Goal: Transaction & Acquisition: Obtain resource

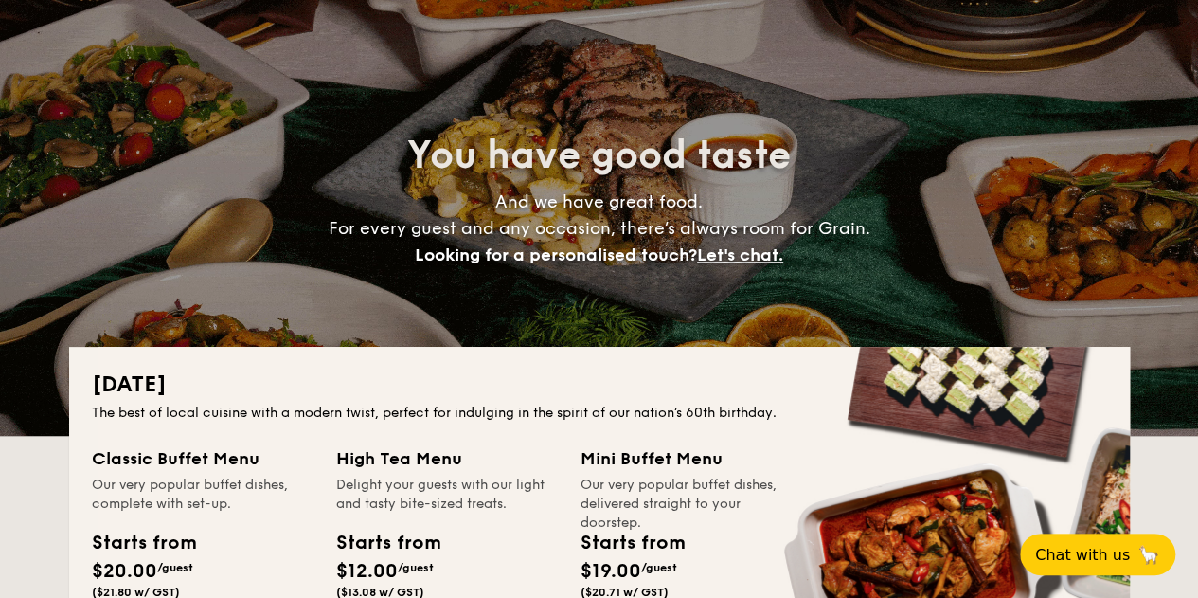
click at [1077, 556] on span "Chat with us" at bounding box center [1082, 555] width 95 height 18
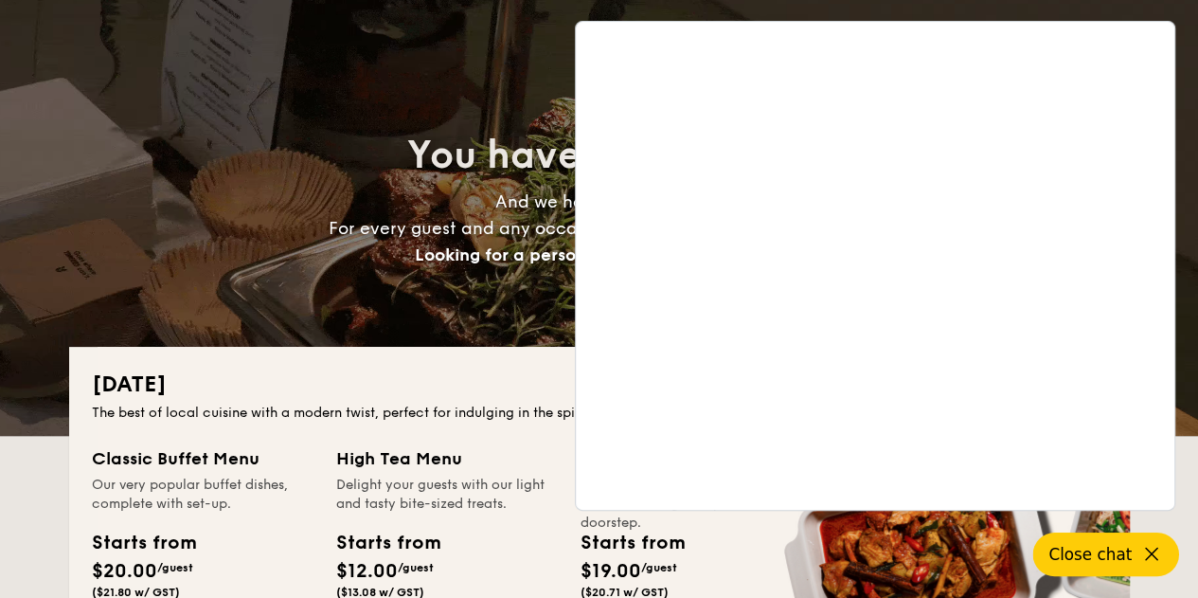
click at [1091, 552] on span "Close chat" at bounding box center [1090, 554] width 83 height 19
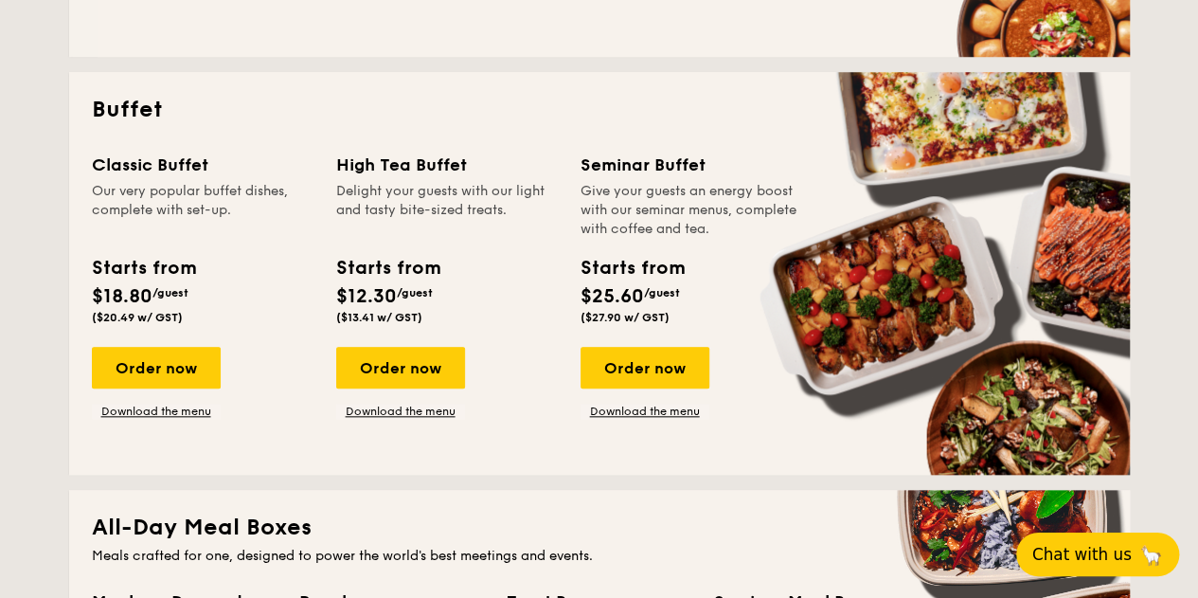
scroll to position [758, 0]
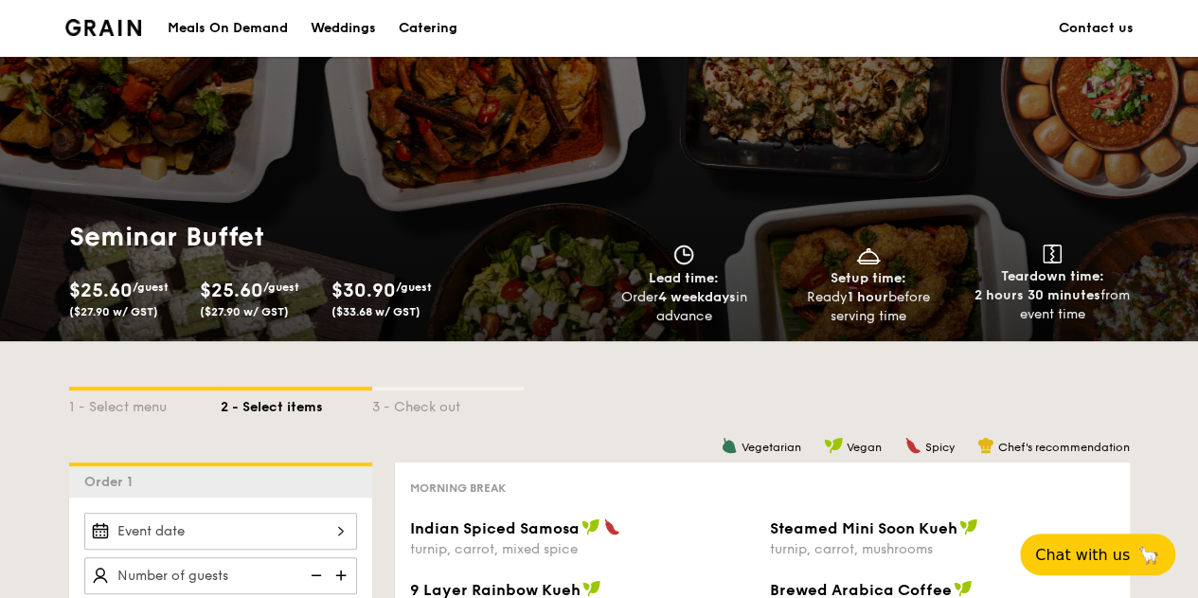
click at [106, 31] on img at bounding box center [103, 27] width 77 height 17
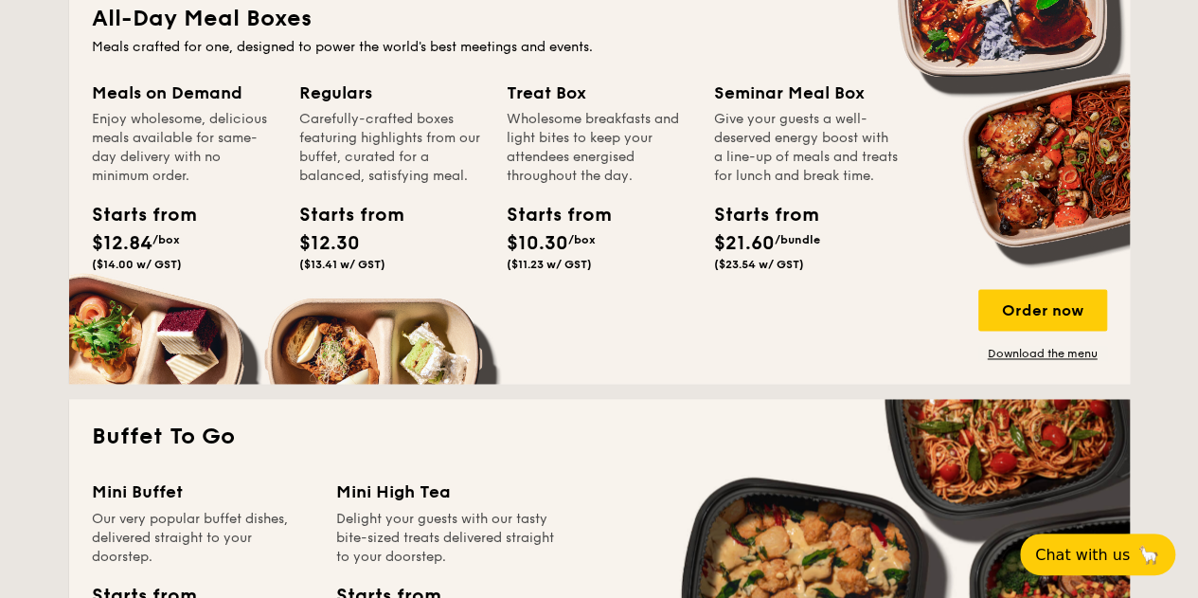
scroll to position [1326, 0]
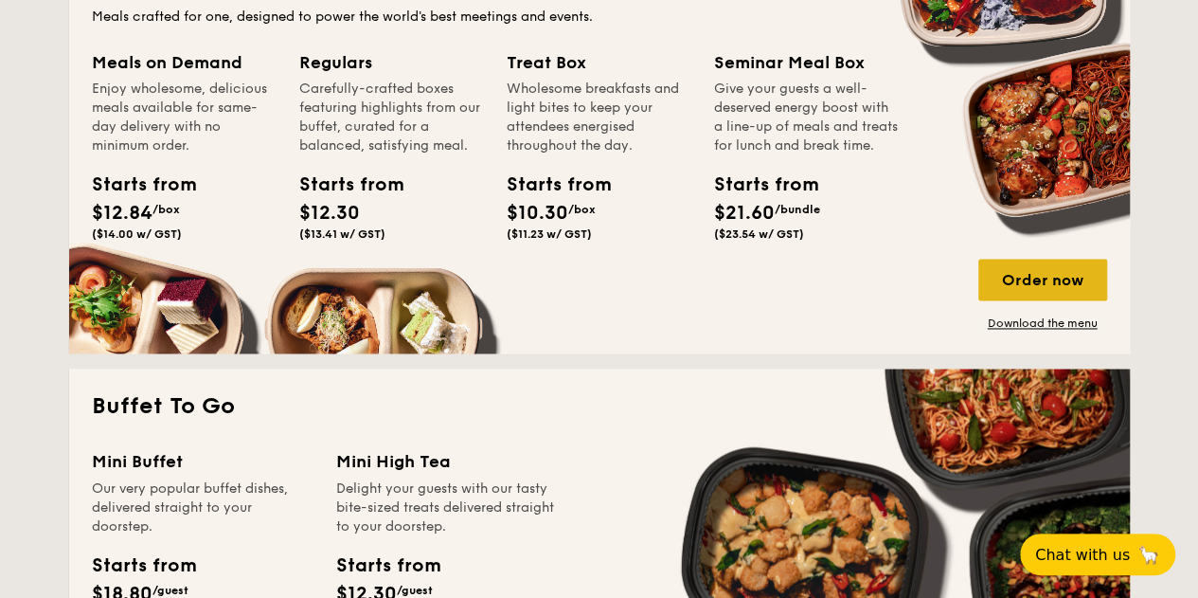
click at [1037, 279] on div "Order now" at bounding box center [1043, 280] width 129 height 42
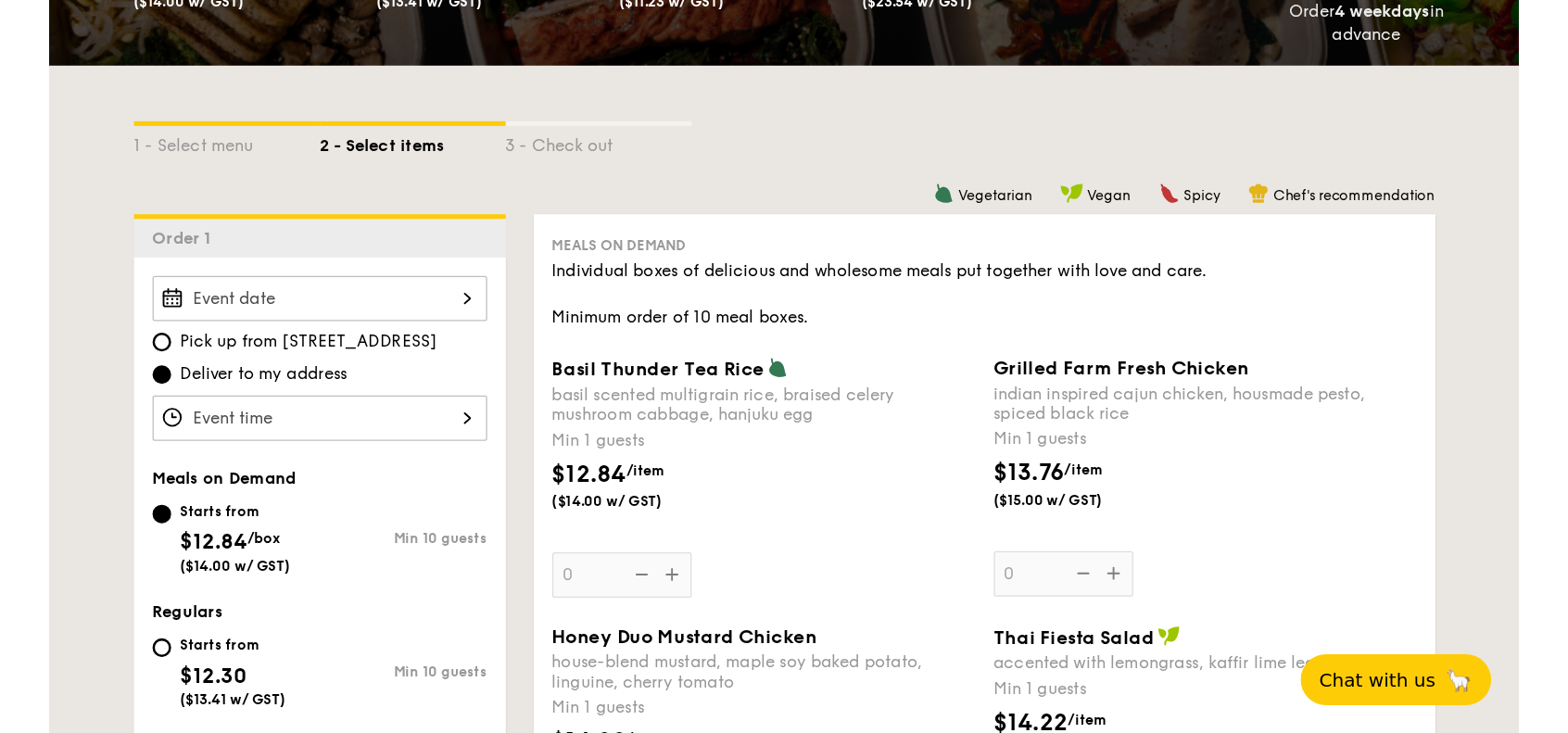
scroll to position [371, 0]
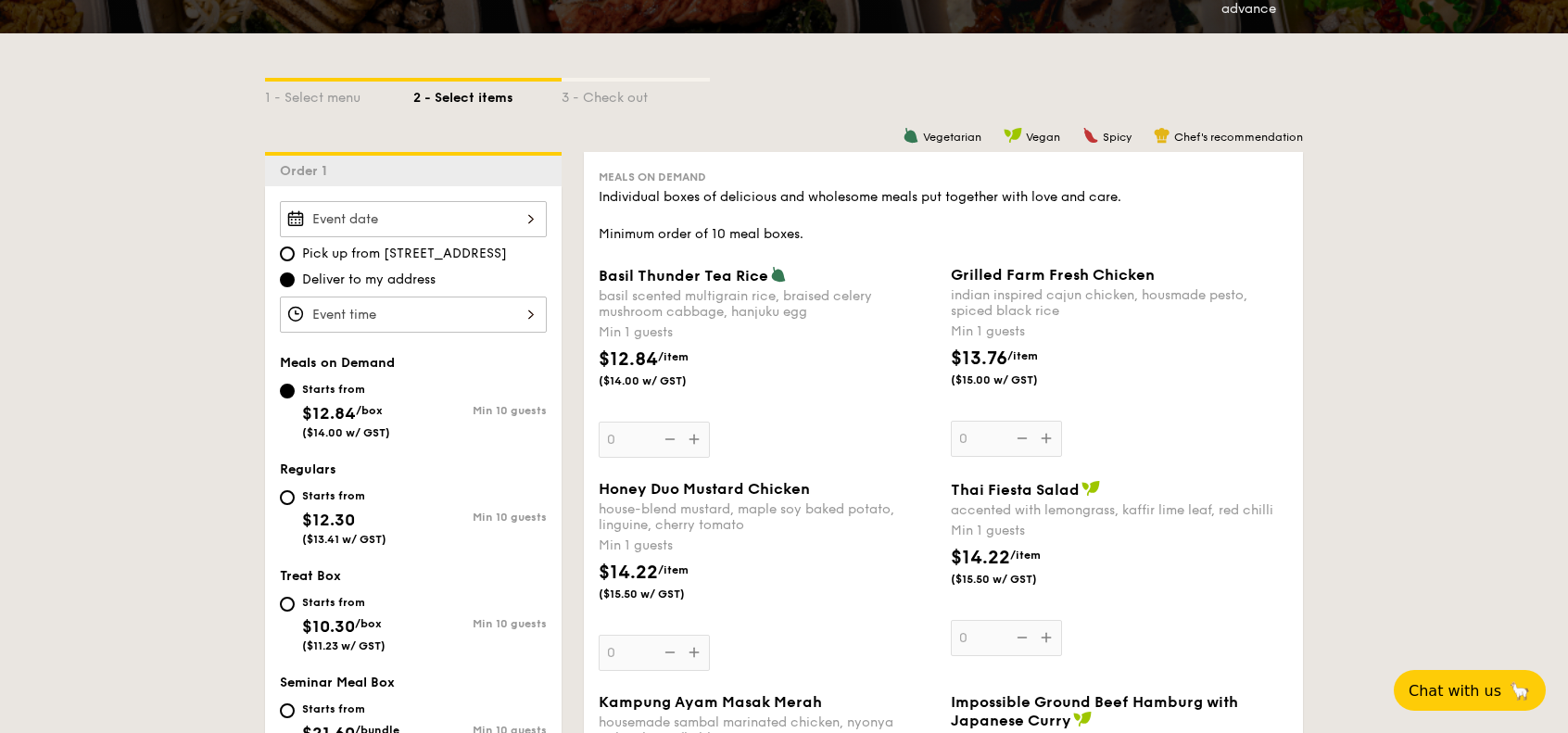
click at [343, 219] on div at bounding box center [413, 219] width 267 height 36
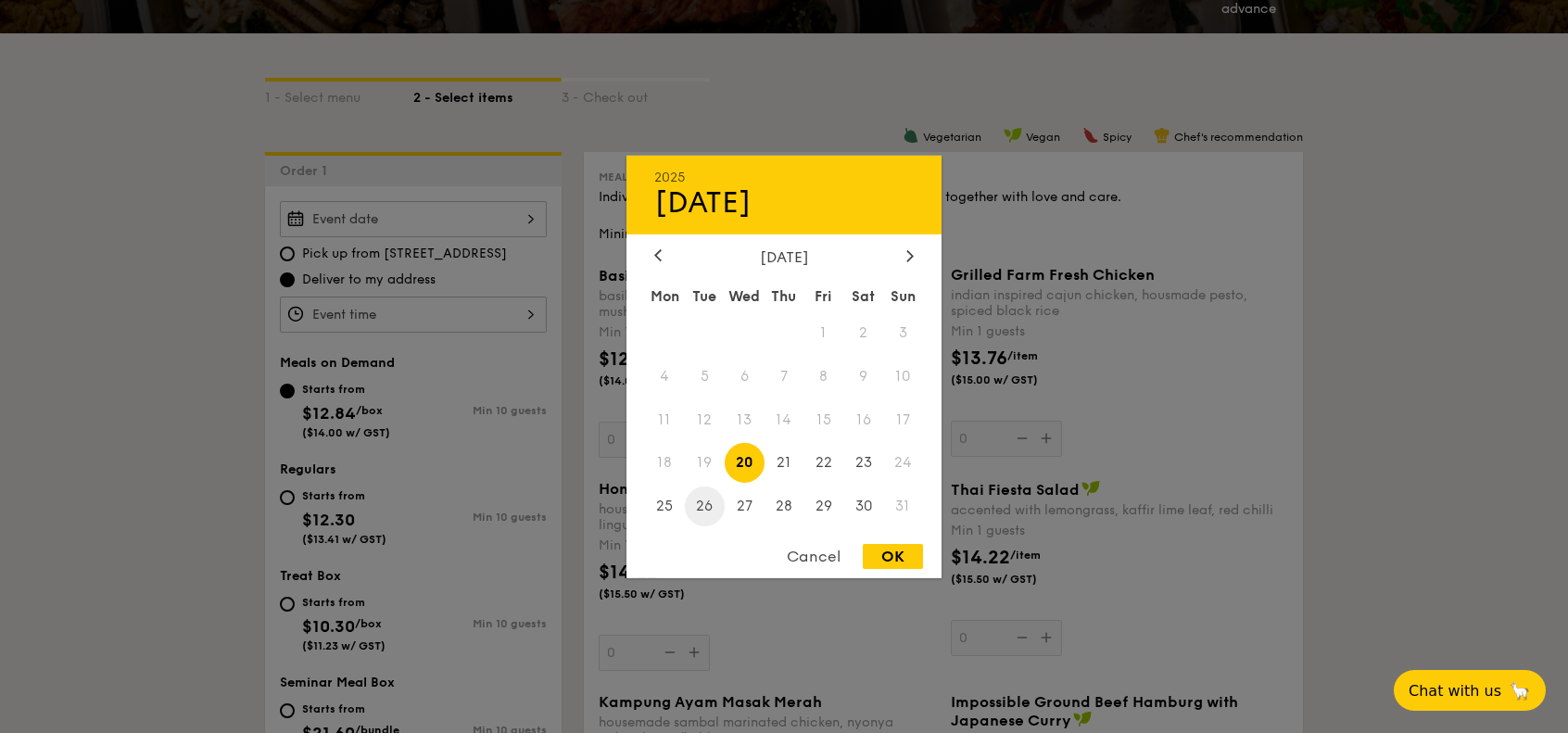
click at [712, 507] on span "26" at bounding box center [704, 506] width 40 height 40
click at [803, 555] on div "Cancel" at bounding box center [813, 557] width 91 height 25
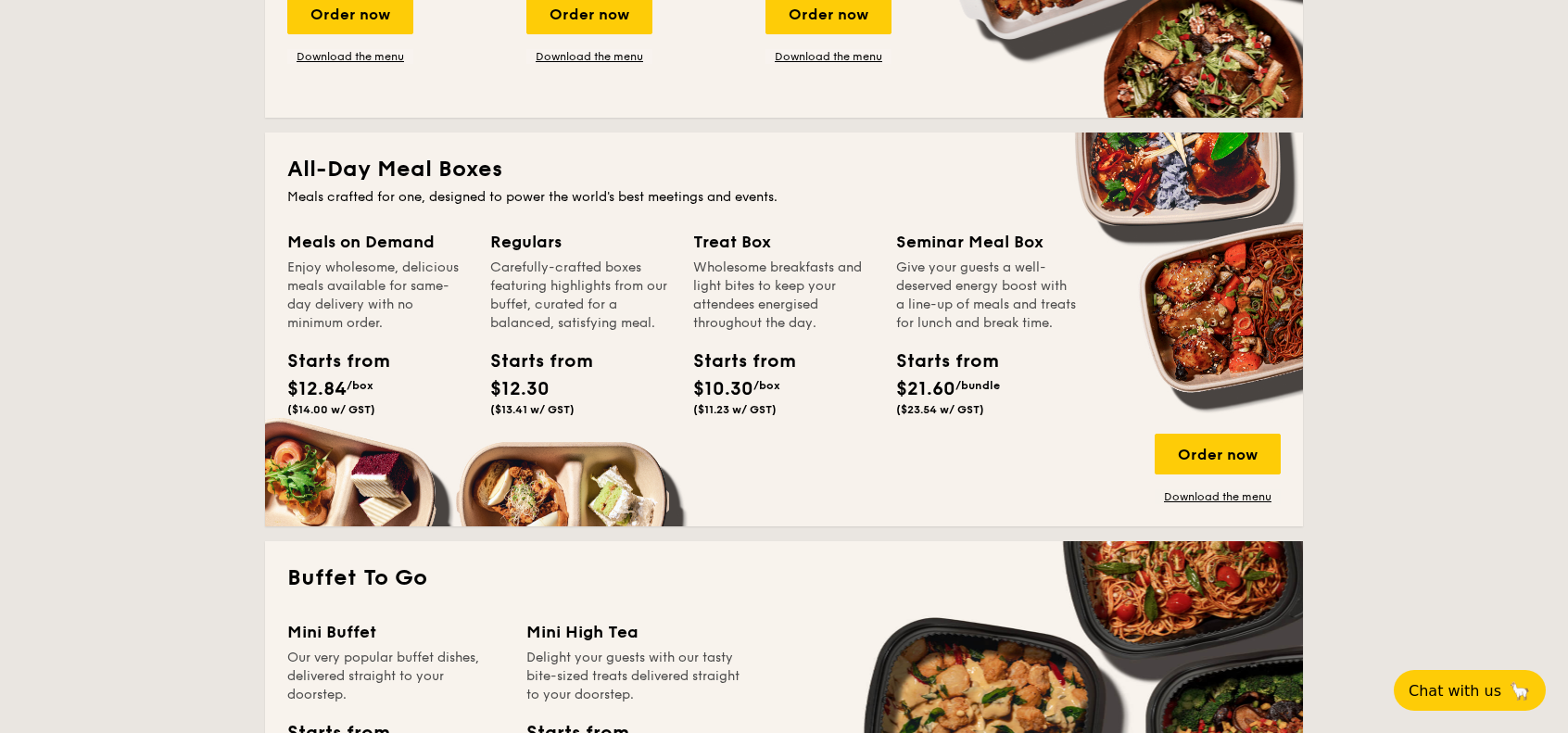
scroll to position [1100, 0]
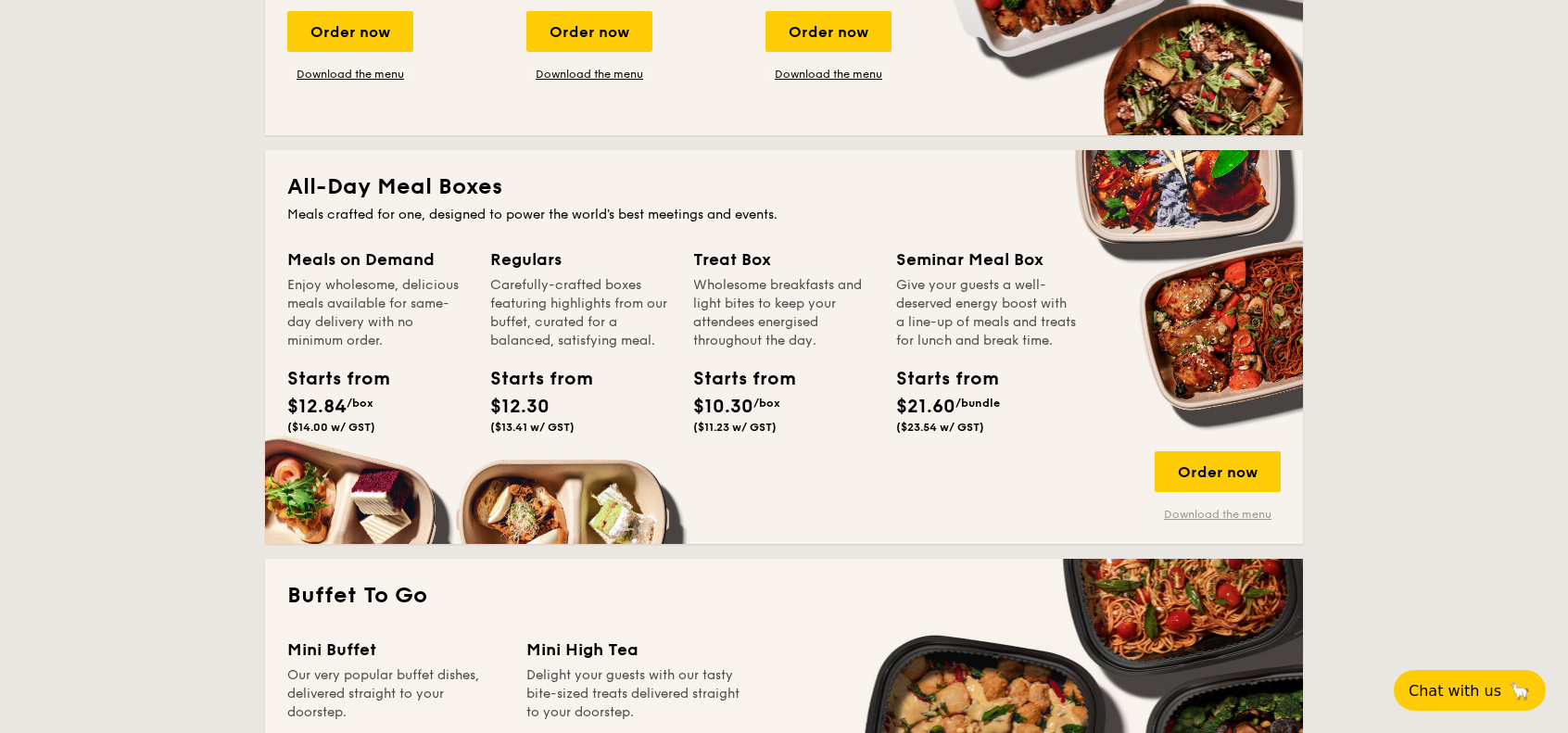
click at [1186, 511] on link "Download the menu" at bounding box center [1217, 514] width 126 height 15
